Goal: Subscribe to service/newsletter

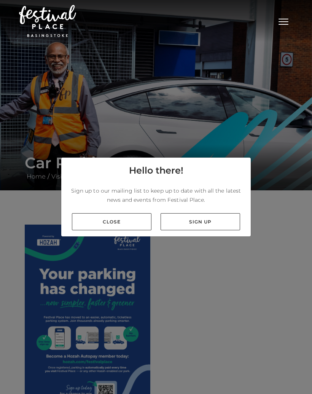
click at [204, 230] on link "Sign up" at bounding box center [201, 221] width 80 height 17
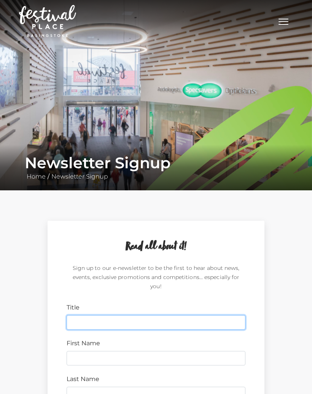
click at [84, 315] on input "Title" at bounding box center [156, 322] width 179 height 14
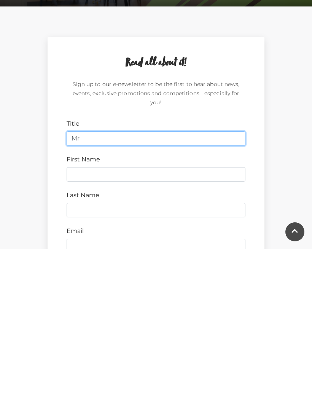
type input "Mr"
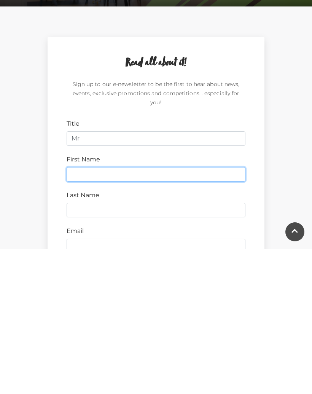
click at [79, 312] on input "First Name" at bounding box center [156, 319] width 179 height 14
type input "Peter"
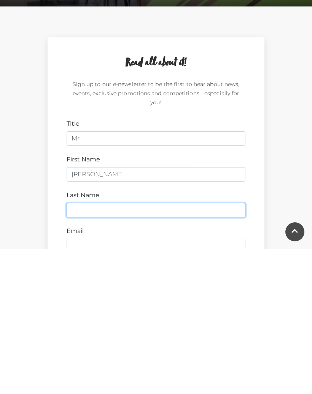
click at [82, 348] on input "Last Name" at bounding box center [156, 355] width 179 height 14
type input "Matthews"
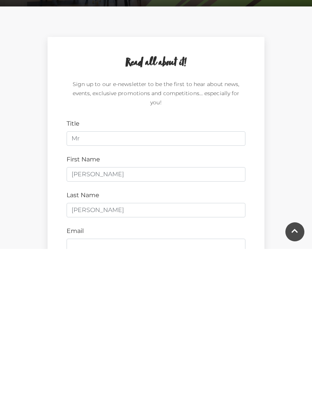
scroll to position [184, 0]
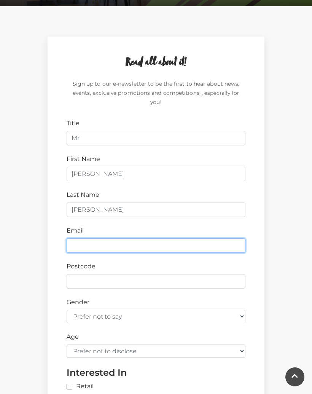
type input "peteandsuematthews@sky.com"
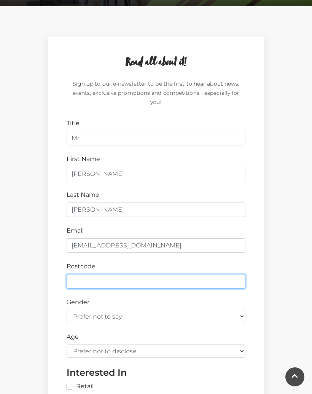
type input "RG24 9JR"
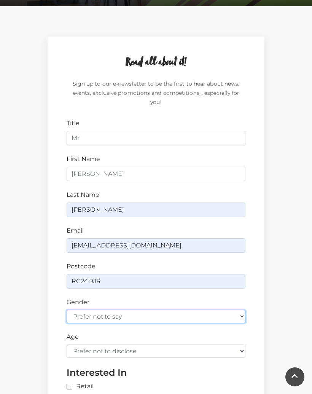
click at [237, 310] on select "Prefer not to say Female Male" at bounding box center [156, 316] width 179 height 13
select select "male"
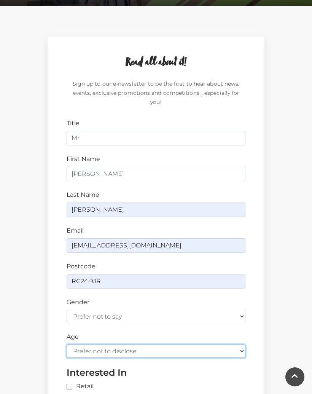
click at [238, 344] on select "Prefer not to disclose Under 18 18-24 25-34 35-44 45-54 55-64 65+" at bounding box center [156, 350] width 179 height 13
select select "65+"
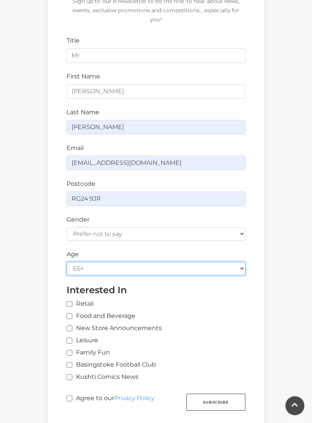
scroll to position [282, 0]
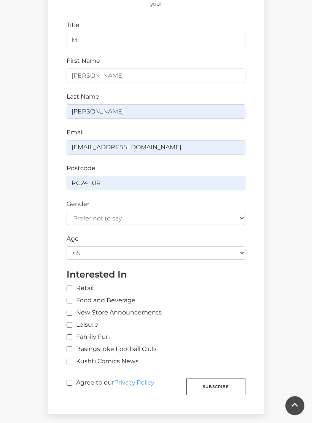
click at [73, 284] on label "Retail" at bounding box center [80, 288] width 27 height 9
click at [73, 286] on input "Retail" at bounding box center [162, 288] width 190 height 5
click at [72, 286] on input "Retail" at bounding box center [162, 288] width 190 height 5
click at [71, 286] on input "Retail" at bounding box center [162, 288] width 190 height 5
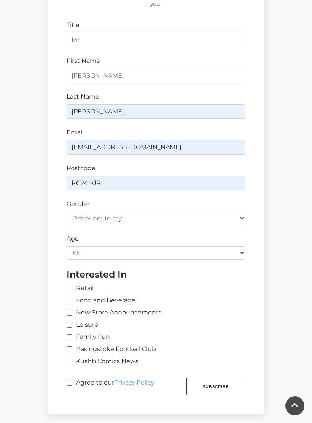
checkbox input "true"
click at [70, 298] on input "Food and Beverage" at bounding box center [69, 300] width 5 height 5
checkbox input "true"
click at [69, 310] on input "New Store Announcements" at bounding box center [69, 312] width 5 height 5
checkbox input "true"
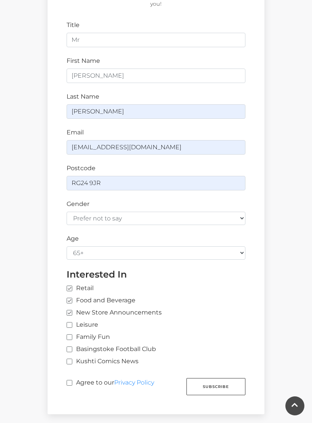
click at [73, 320] on label "Leisure" at bounding box center [83, 324] width 32 height 9
click at [72, 323] on input "Leisure" at bounding box center [69, 325] width 5 height 5
checkbox input "true"
click at [69, 380] on input "Agree to our Privacy Policy" at bounding box center [69, 382] width 5 height 5
checkbox input "true"
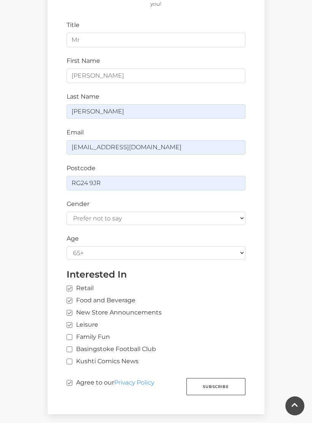
click at [215, 378] on button "Subscribe" at bounding box center [215, 386] width 59 height 17
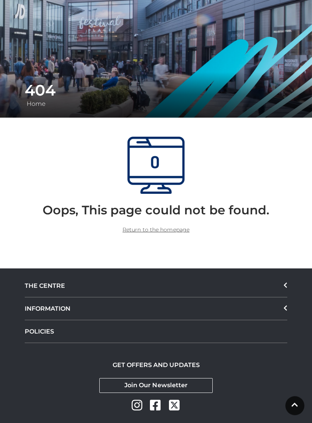
scroll to position [73, 0]
click at [166, 231] on link "Return to the homepage" at bounding box center [156, 229] width 67 height 7
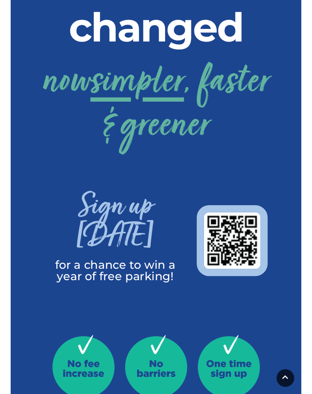
scroll to position [209, 0]
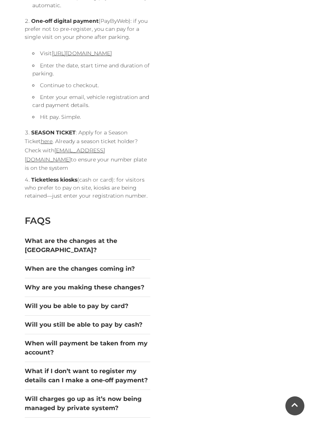
scroll to position [676, 0]
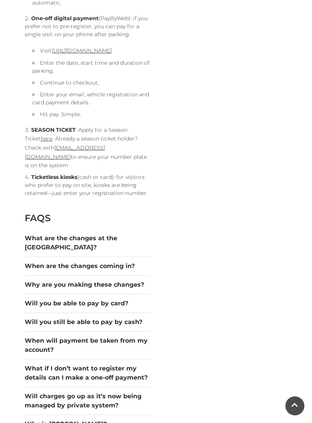
click at [142, 289] on button "Why are you making these changes?" at bounding box center [88, 284] width 126 height 9
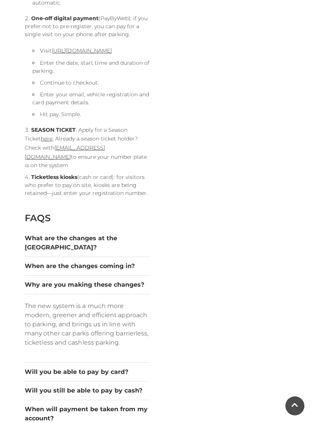
click at [121, 376] on button "Will you be able to pay by card?" at bounding box center [88, 371] width 126 height 9
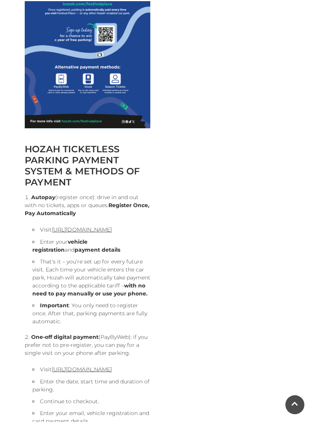
scroll to position [370, 0]
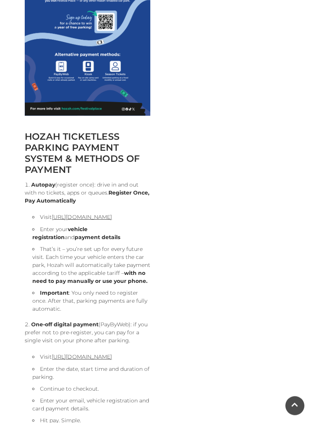
click at [112, 221] on link "[URL][DOMAIN_NAME]" at bounding box center [82, 217] width 60 height 7
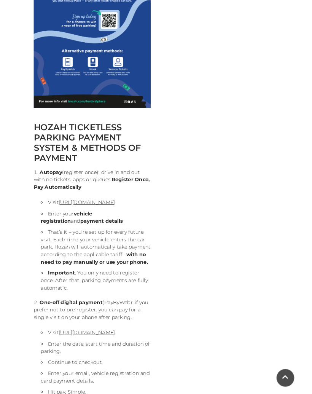
scroll to position [399, 0]
